Goal: Communication & Community: Share content

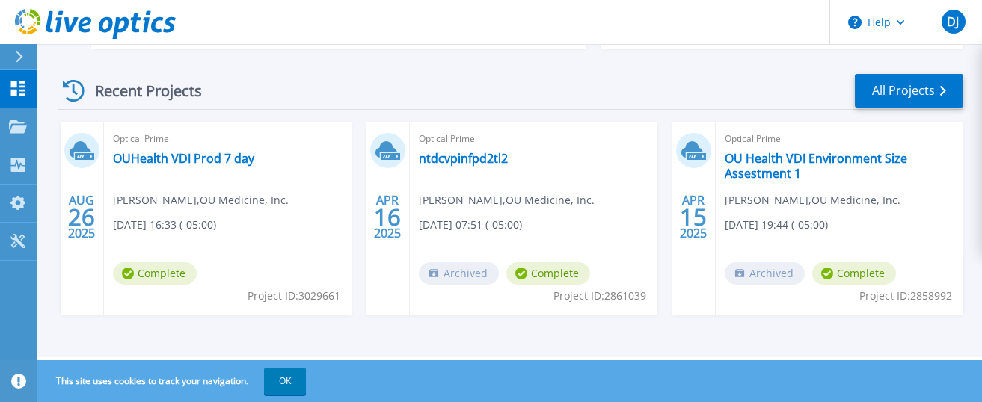
scroll to position [191, 0]
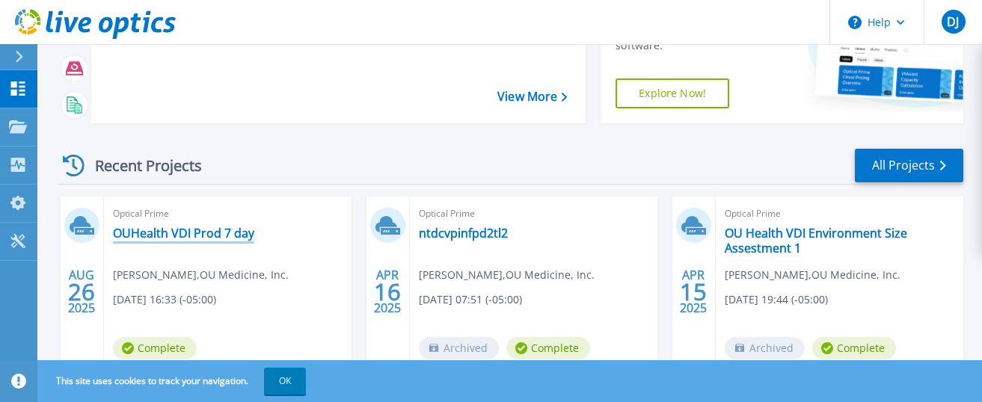
click at [132, 232] on link "OUHealth VDI Prod 7 day" at bounding box center [183, 233] width 141 height 15
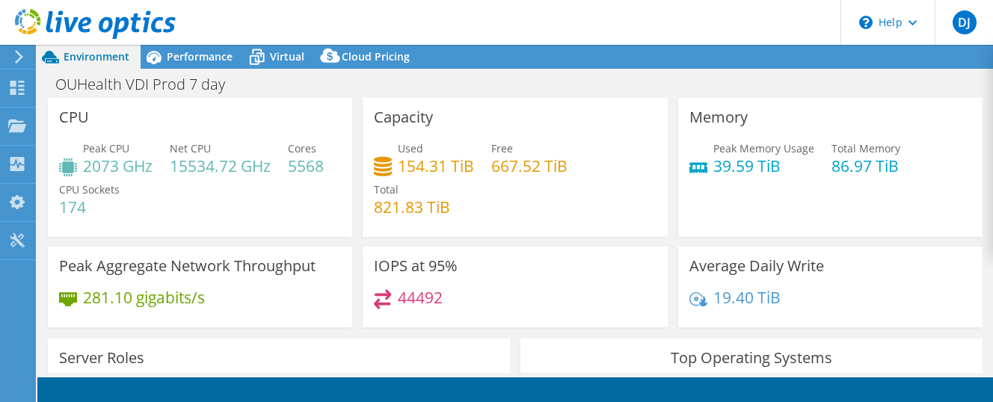
select select "USD"
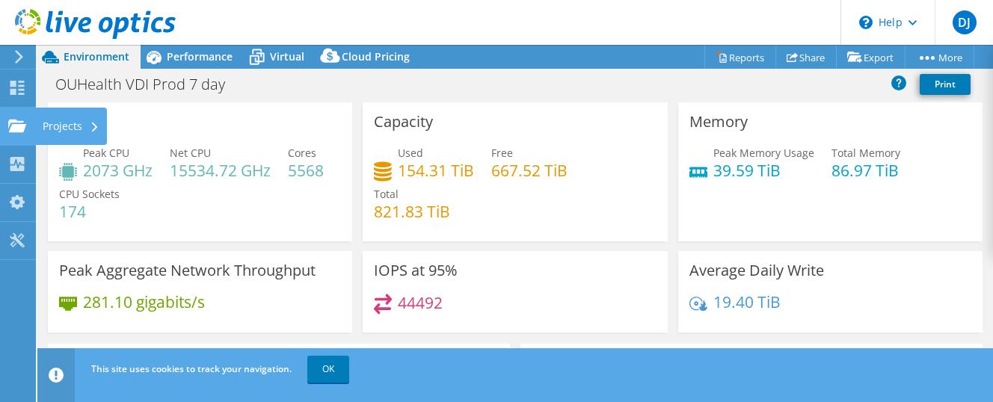
click at [13, 126] on use at bounding box center [17, 125] width 18 height 13
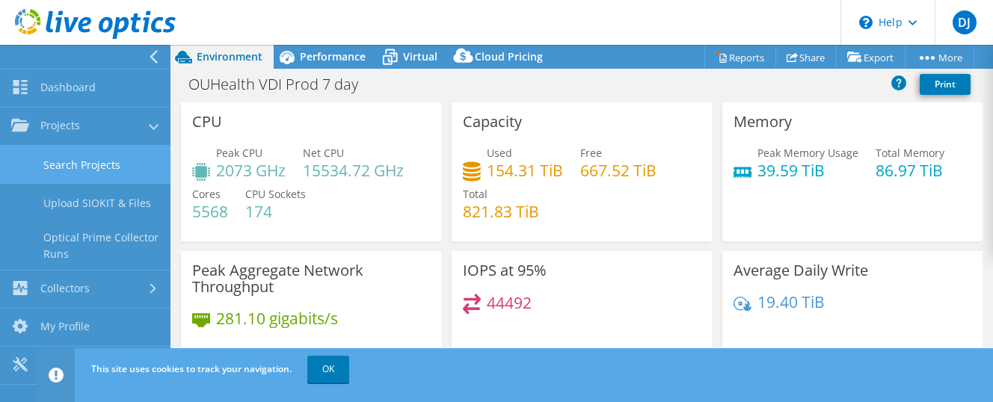
click at [115, 168] on link "Search Projects" at bounding box center [85, 165] width 170 height 38
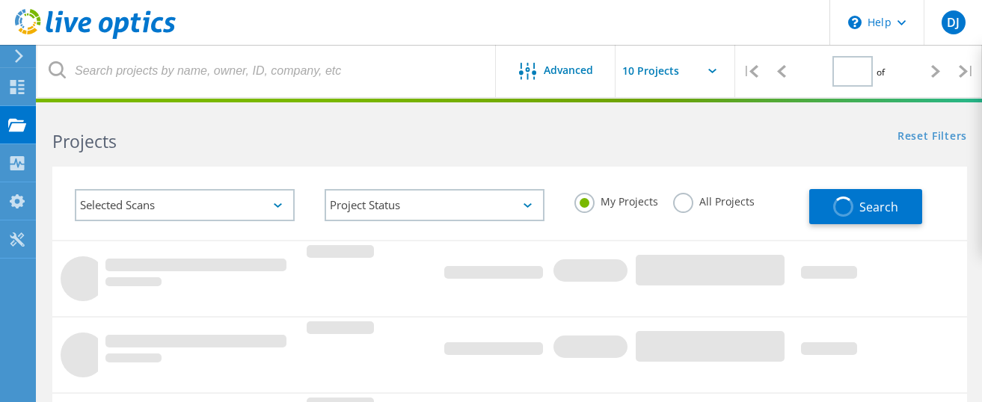
type input "1"
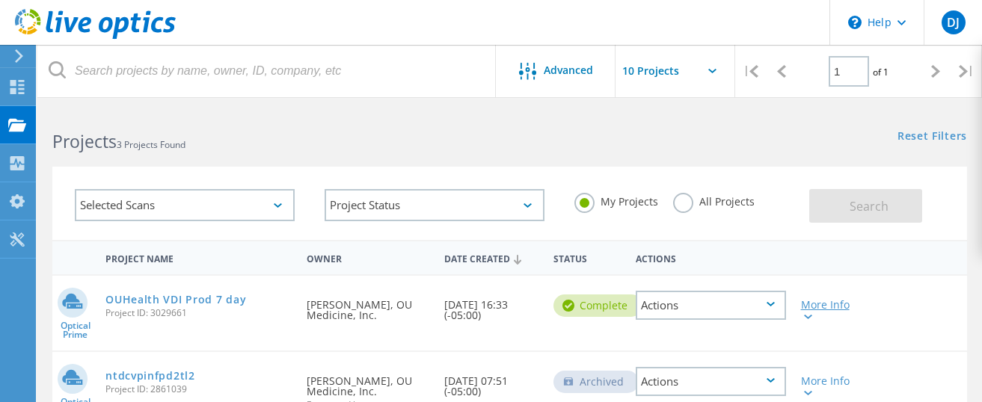
click at [811, 318] on icon at bounding box center [808, 317] width 8 height 4
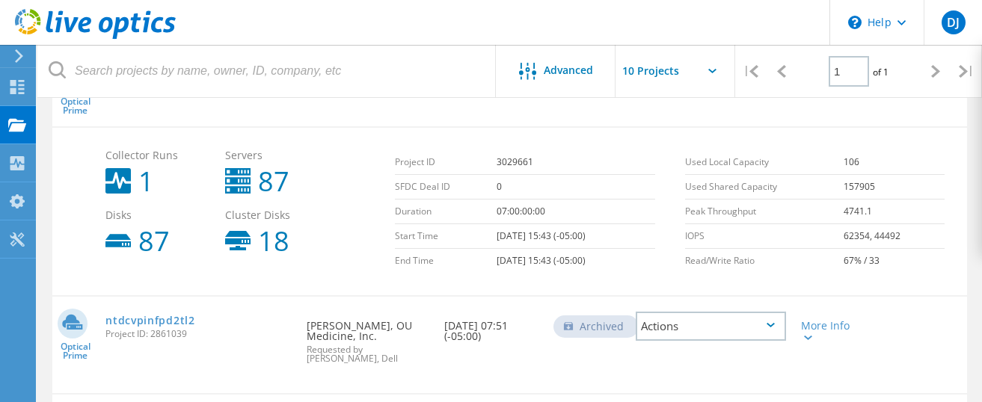
scroll to position [150, 0]
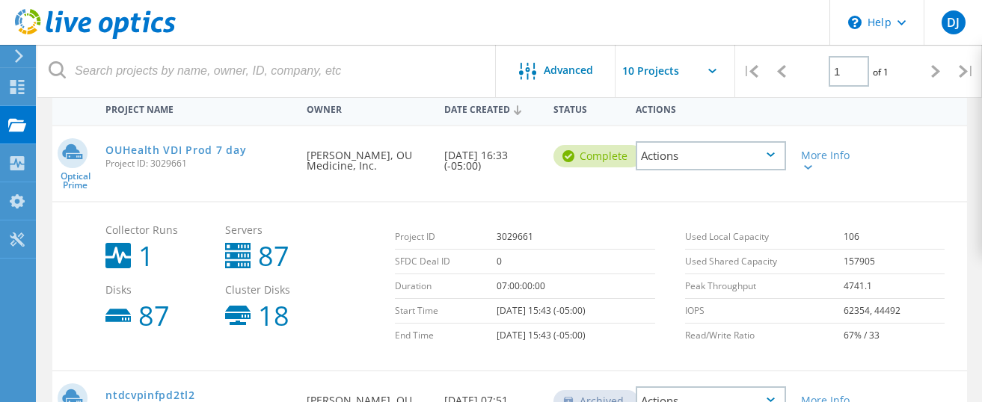
click at [774, 153] on icon at bounding box center [770, 155] width 8 height 4
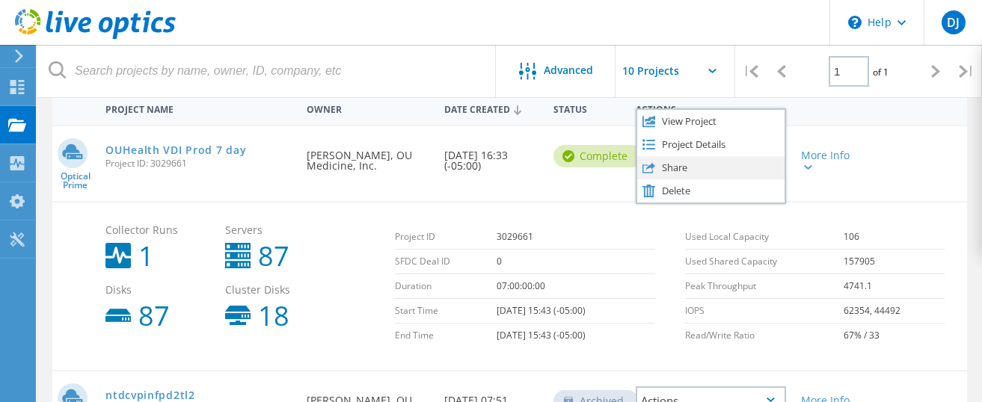
click at [743, 174] on div "Share" at bounding box center [710, 167] width 147 height 23
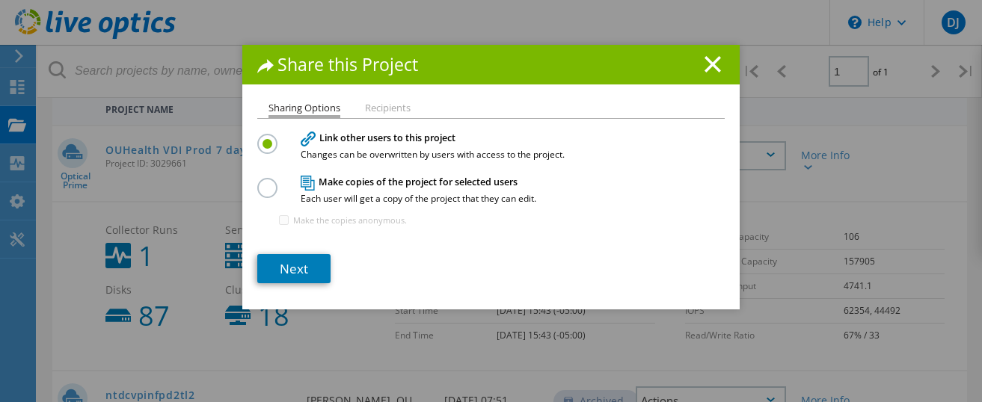
click at [365, 109] on li "Recipients" at bounding box center [388, 109] width 46 height 12
click at [372, 109] on li "Recipients" at bounding box center [388, 109] width 46 height 12
click at [295, 274] on link "Next" at bounding box center [293, 268] width 73 height 29
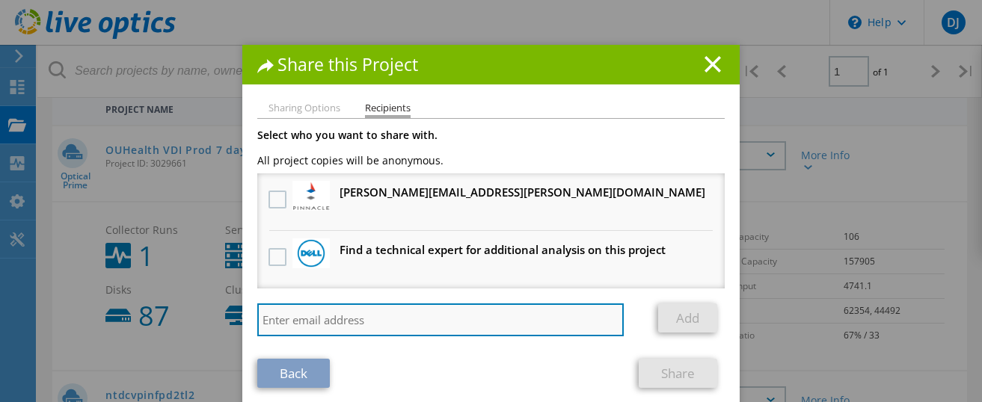
click at [319, 325] on input "search" at bounding box center [440, 320] width 366 height 33
paste input "[PERSON_NAME][EMAIL_ADDRESS][PERSON_NAME][DOMAIN_NAME]"
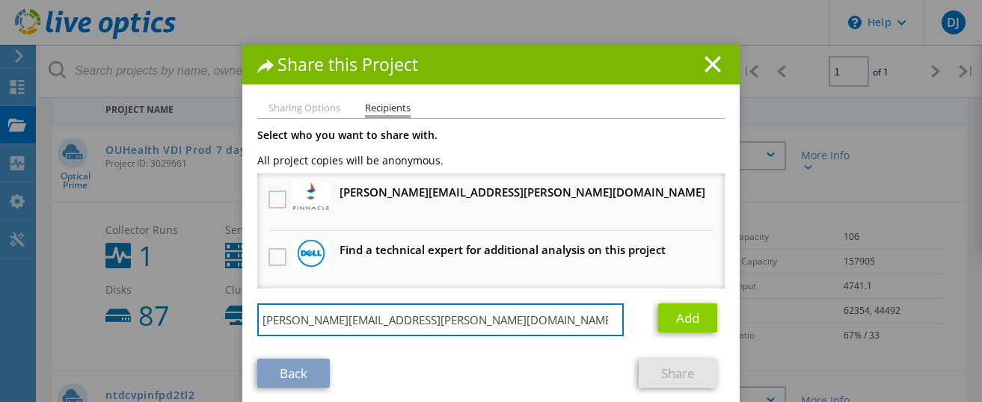
type input "[PERSON_NAME][EMAIL_ADDRESS][PERSON_NAME][DOMAIN_NAME]"
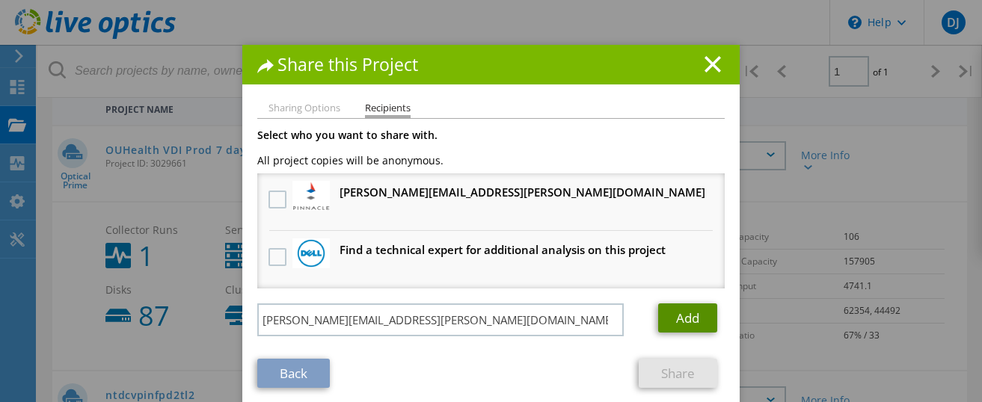
click at [695, 316] on link "Add" at bounding box center [687, 318] width 59 height 29
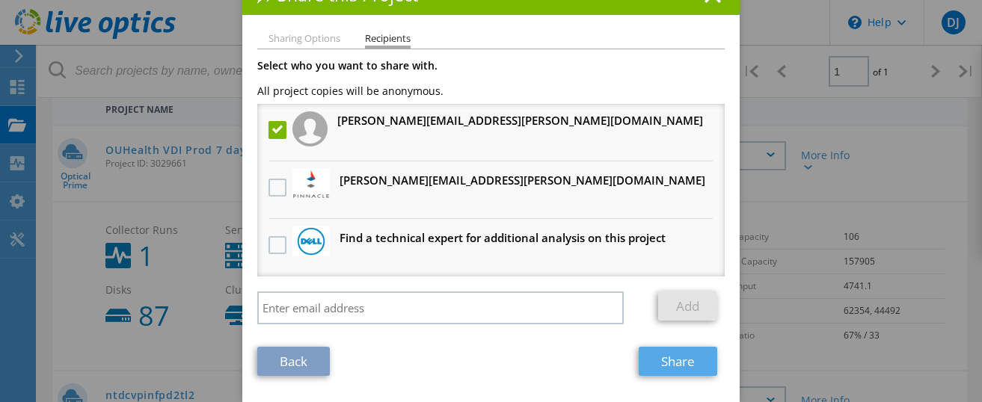
scroll to position [224, 0]
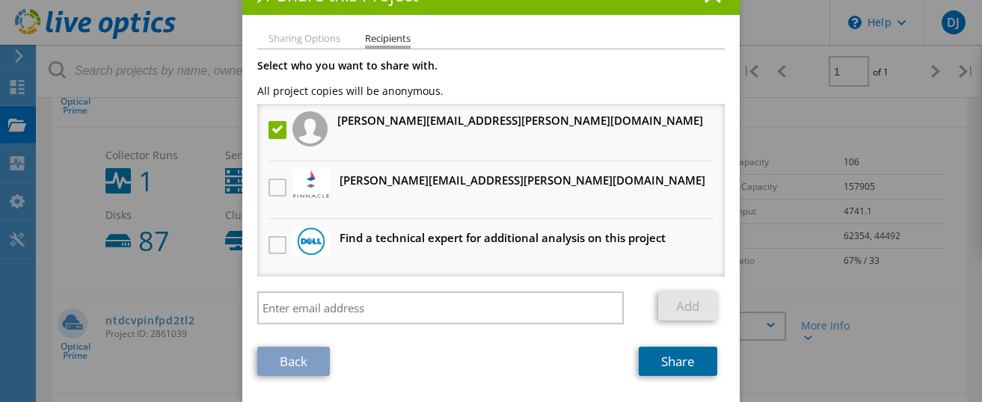
click at [683, 364] on link "Share" at bounding box center [678, 361] width 79 height 29
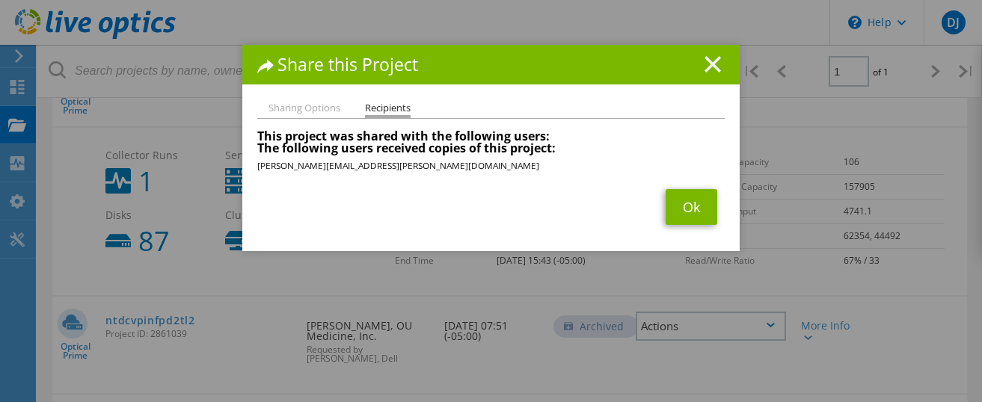
click at [706, 64] on line at bounding box center [712, 64] width 15 height 15
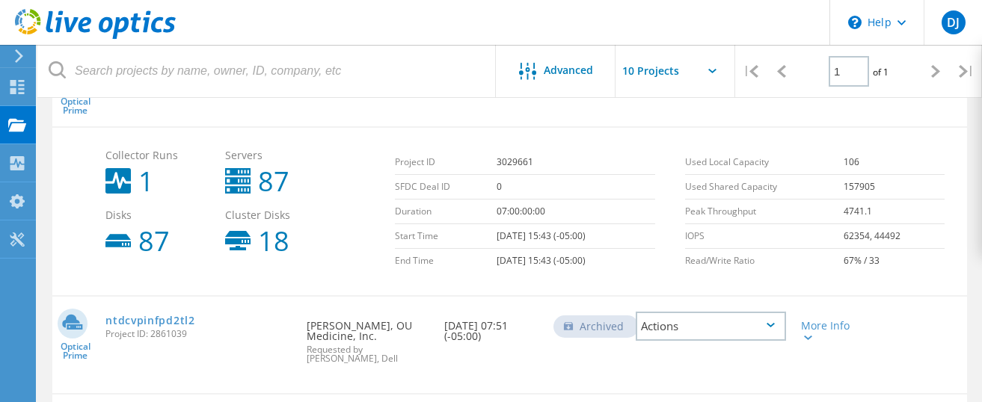
click at [633, 115] on div "Optical Prime OUHealth VDI Prod 7 day Project ID: 3029661 Requested By [PERSON_…" at bounding box center [509, 89] width 915 height 75
